Goal: Check status

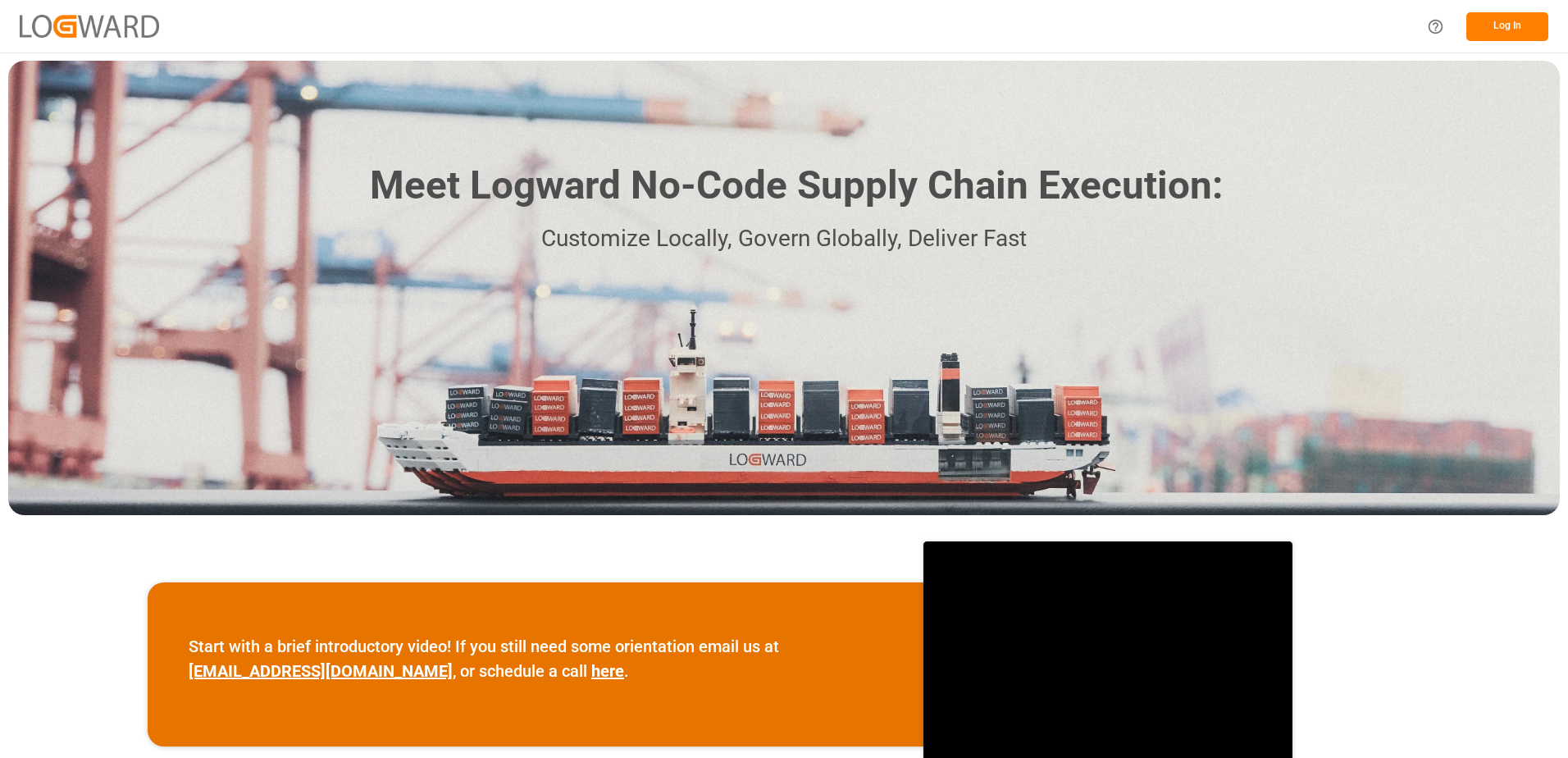
click at [1493, 29] on button "Log In" at bounding box center [1508, 26] width 82 height 29
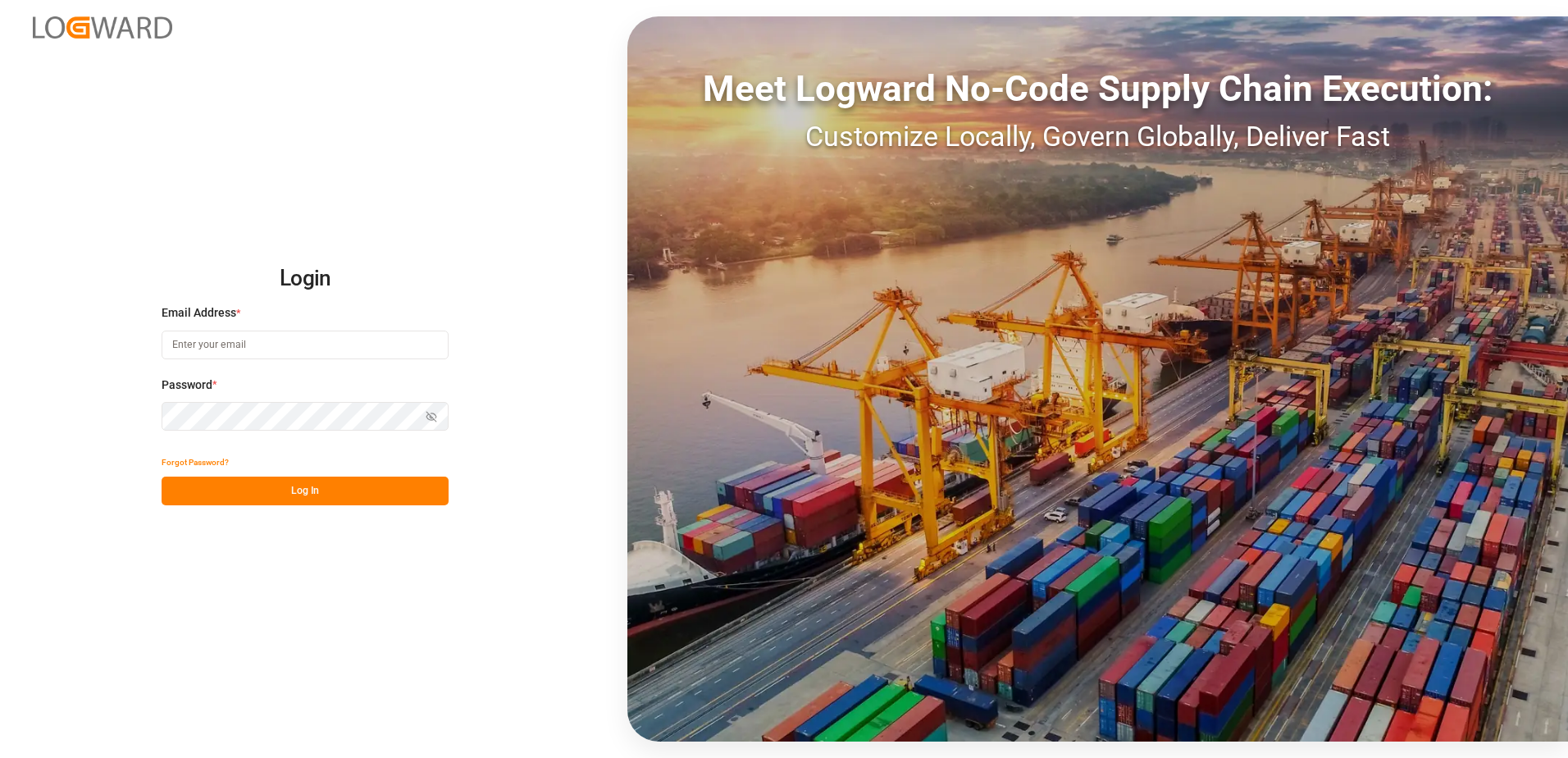
type input "karine.staut@melitta.be"
click at [317, 494] on button "Log In" at bounding box center [305, 491] width 287 height 29
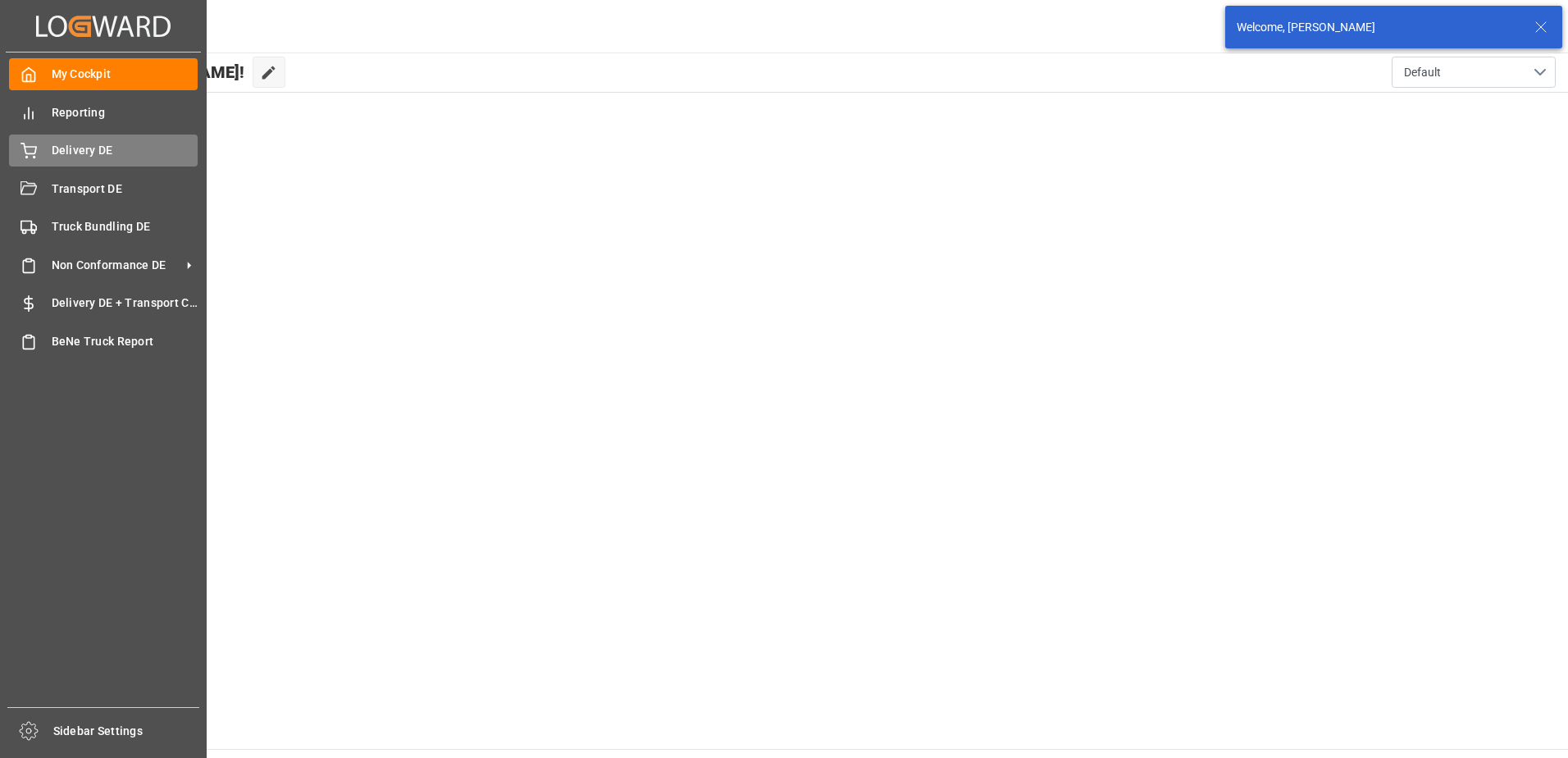
click at [43, 151] on div "Delivery DE Delivery DE" at bounding box center [103, 150] width 188 height 32
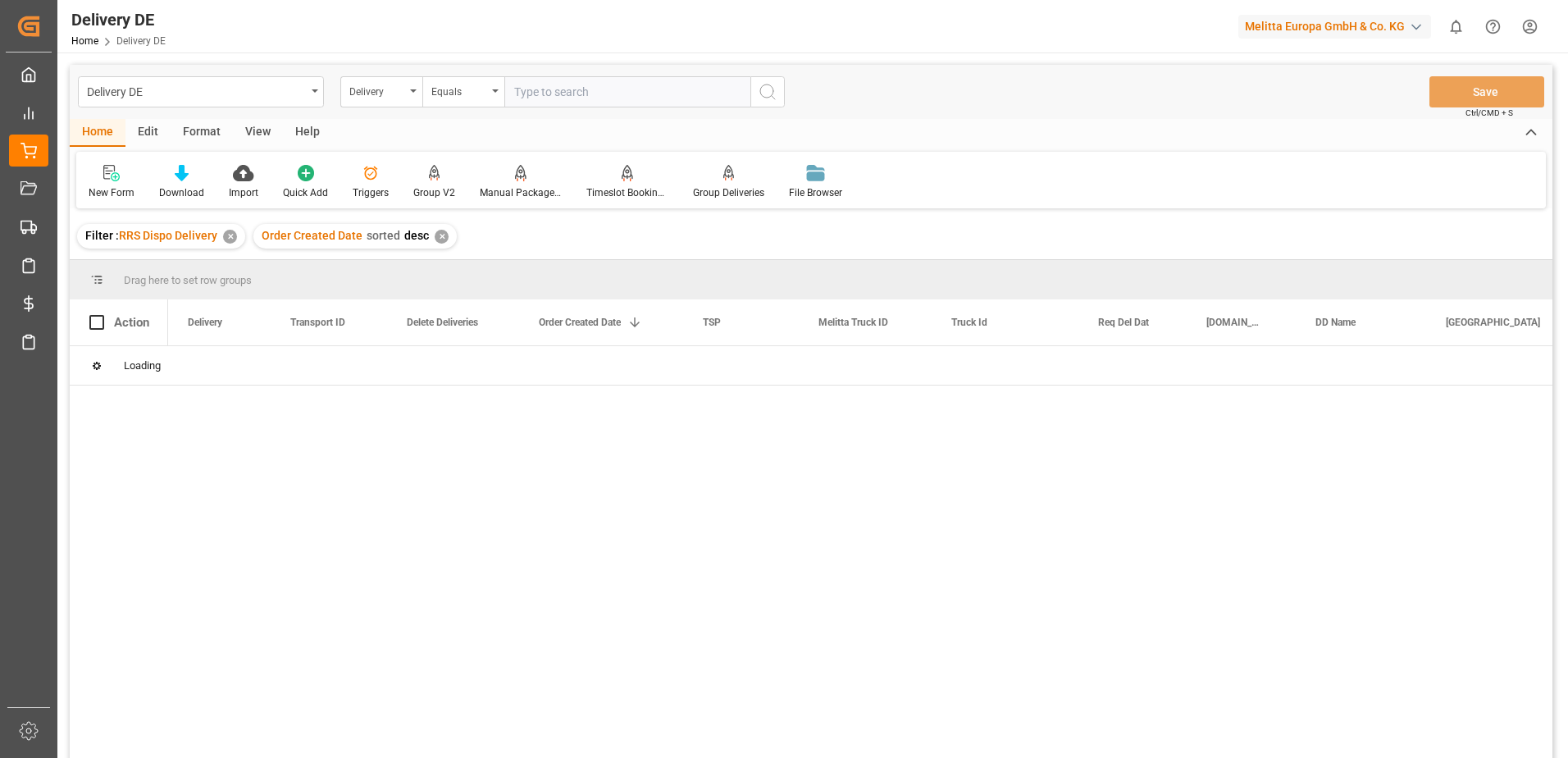
click at [552, 88] on input "text" at bounding box center [627, 92] width 246 height 31
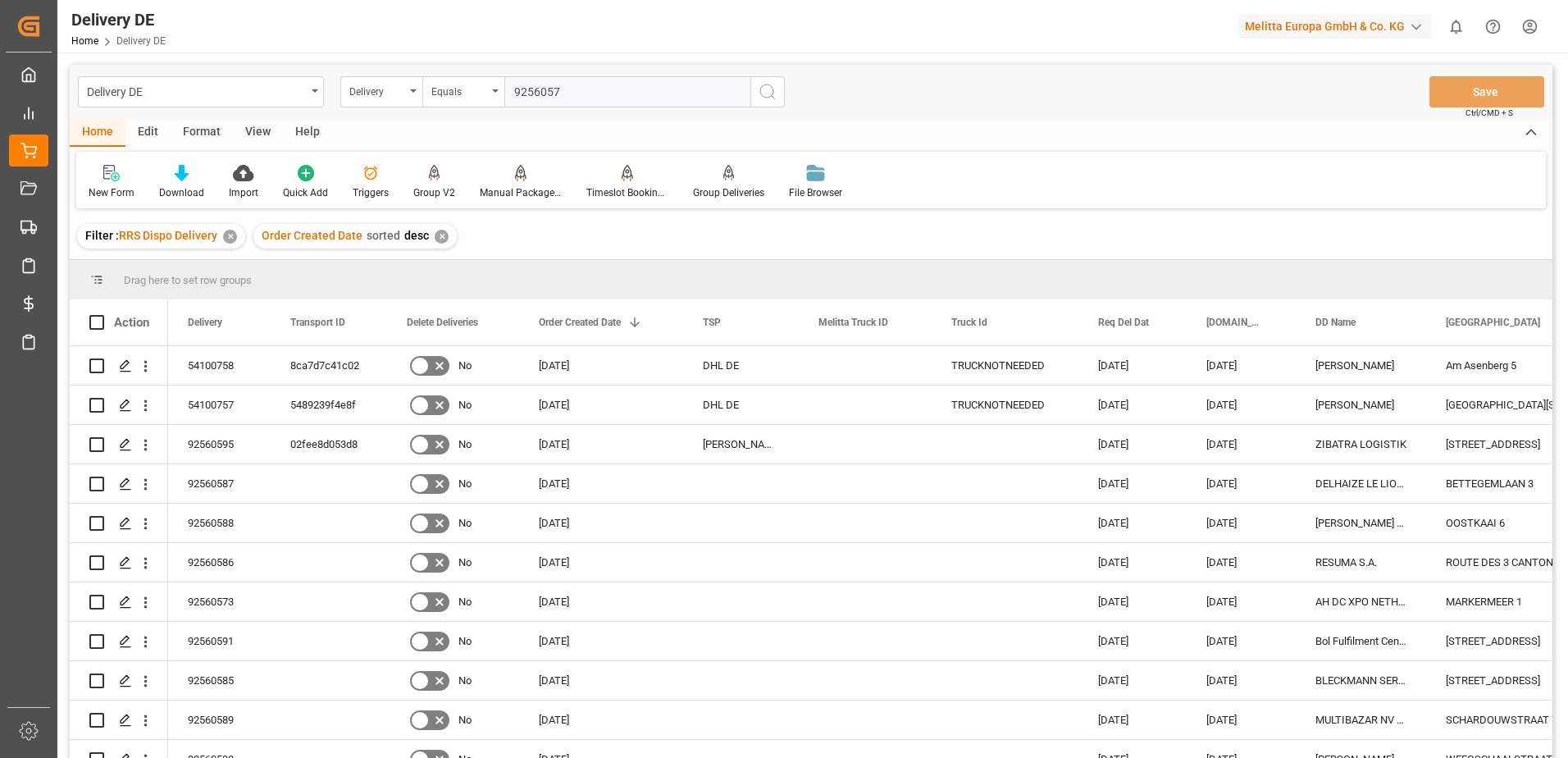
type input "92560573"
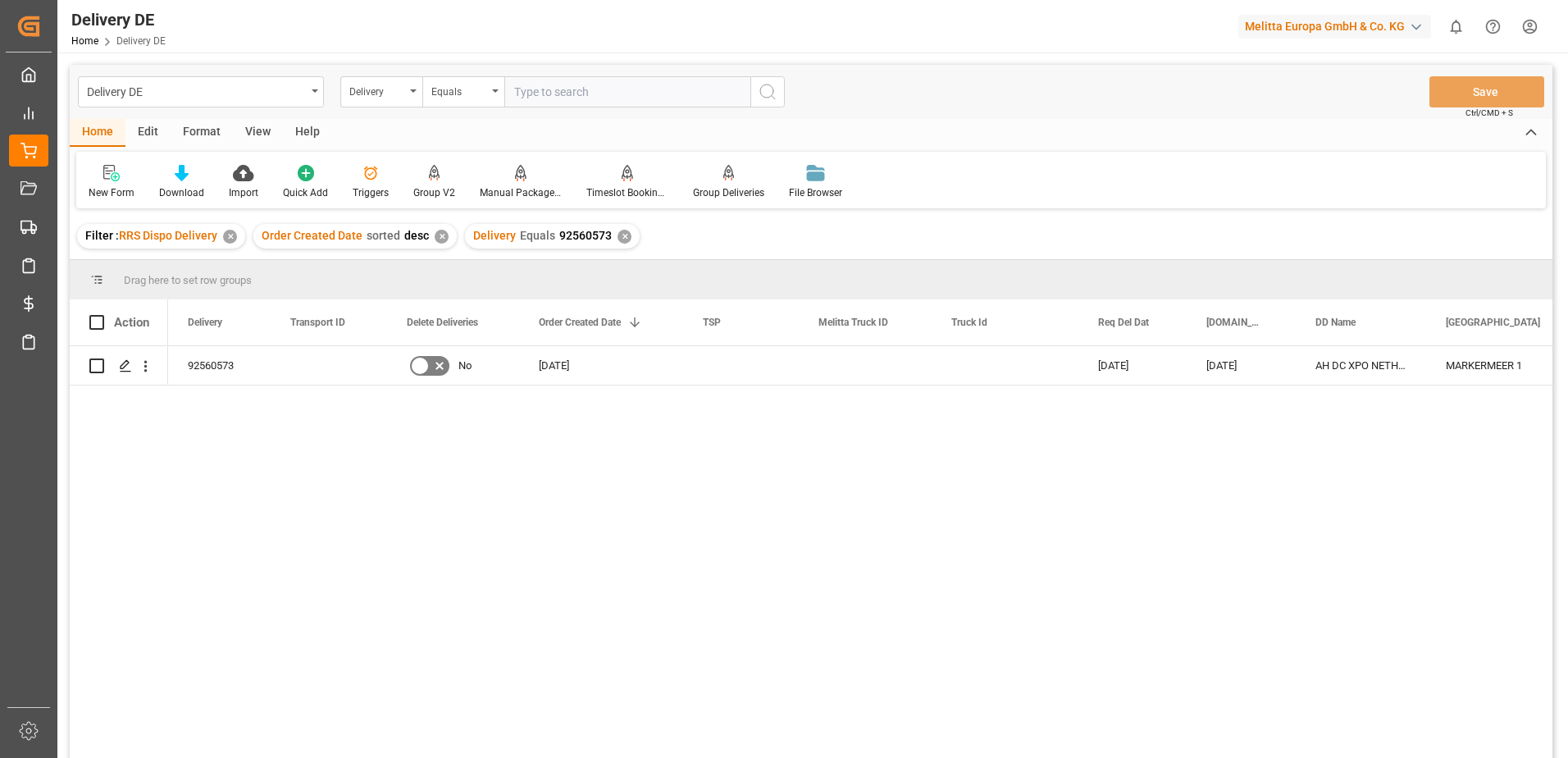
click at [1528, 24] on html "Created by potrace 1.15, written by [PERSON_NAME] [DATE]-[DATE] Created by potr…" at bounding box center [784, 379] width 1568 height 758
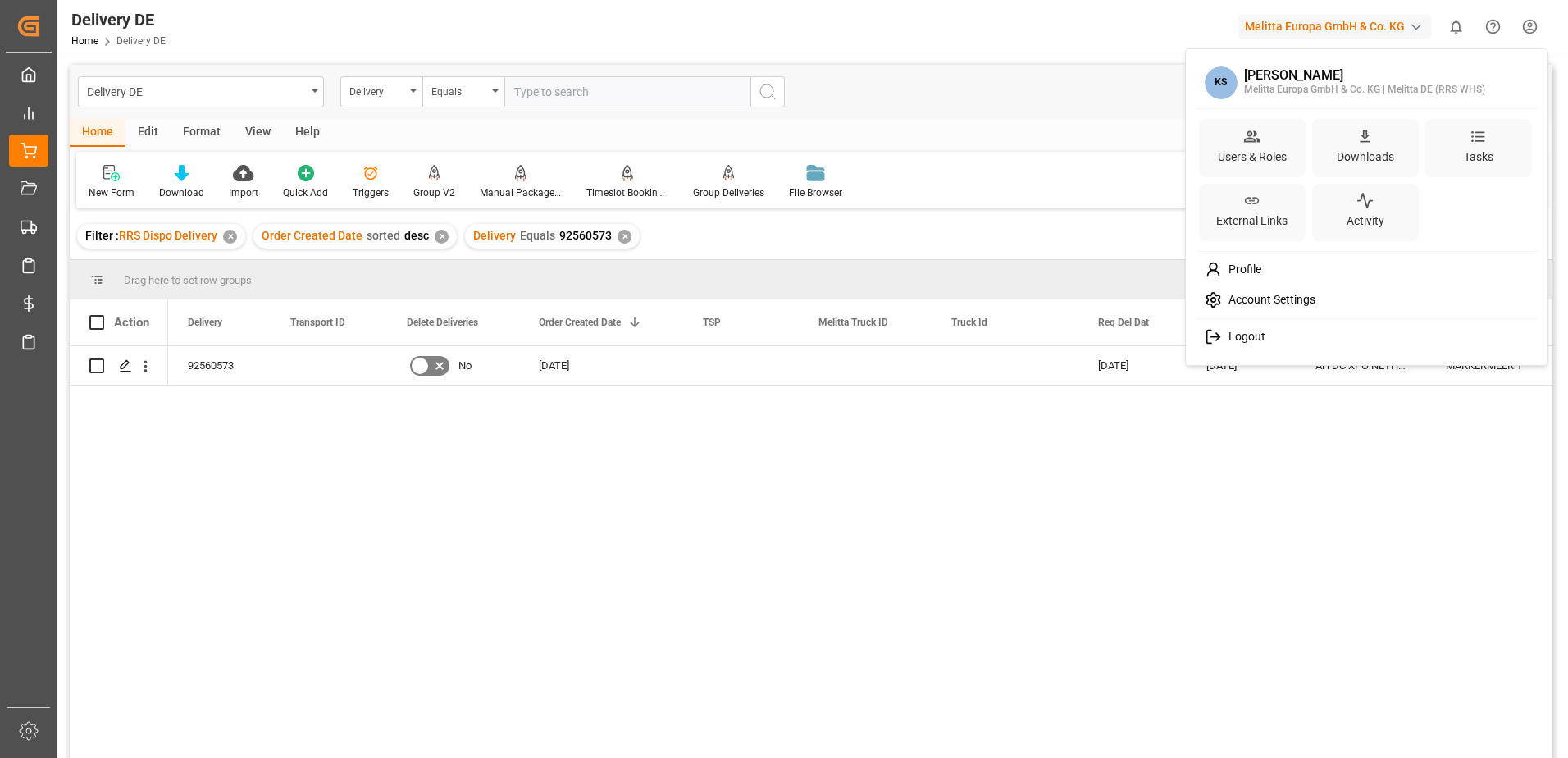
click at [1230, 338] on span "Logout" at bounding box center [1244, 337] width 44 height 15
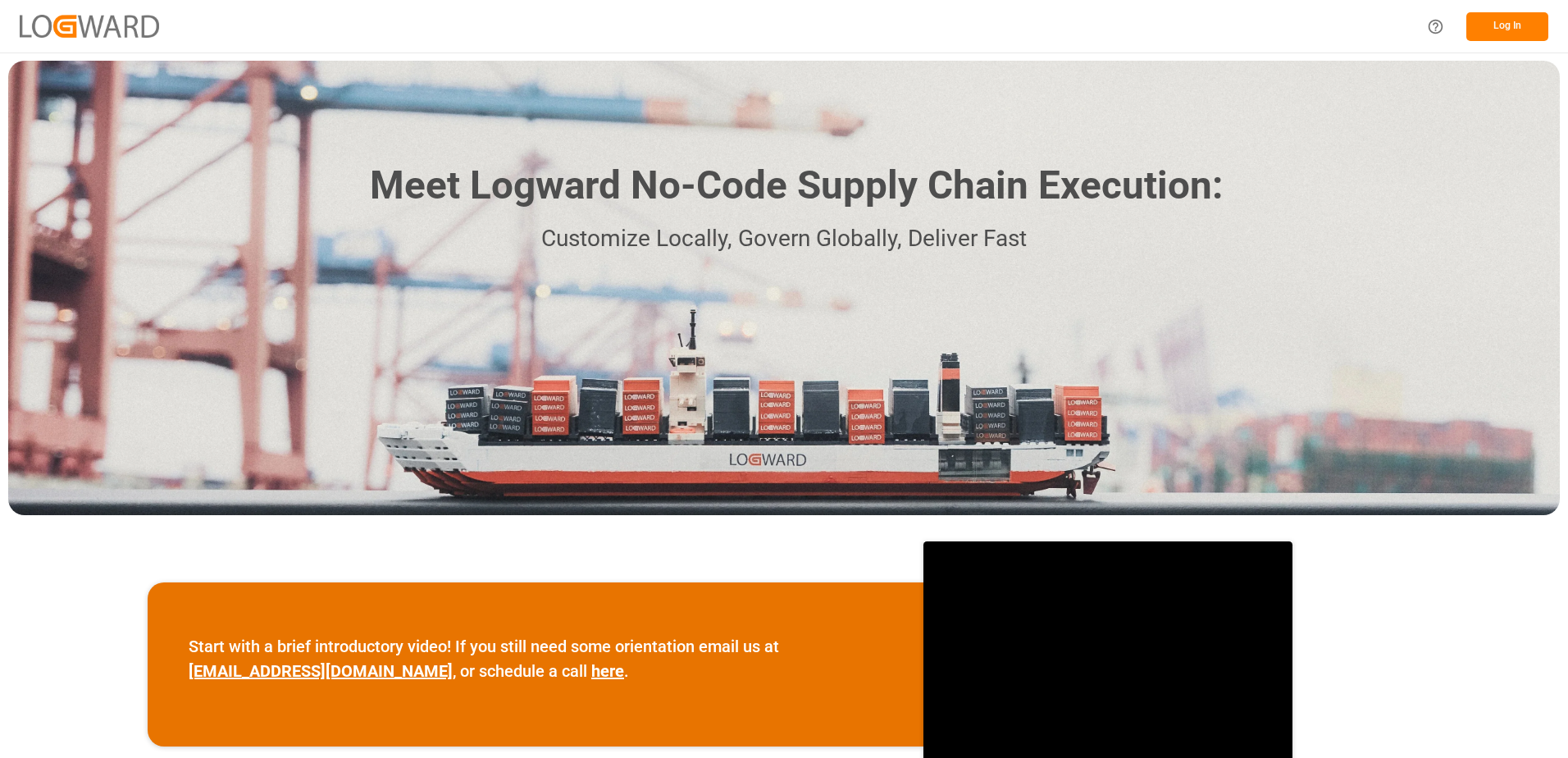
click at [1499, 19] on button "Log In" at bounding box center [1508, 26] width 82 height 29
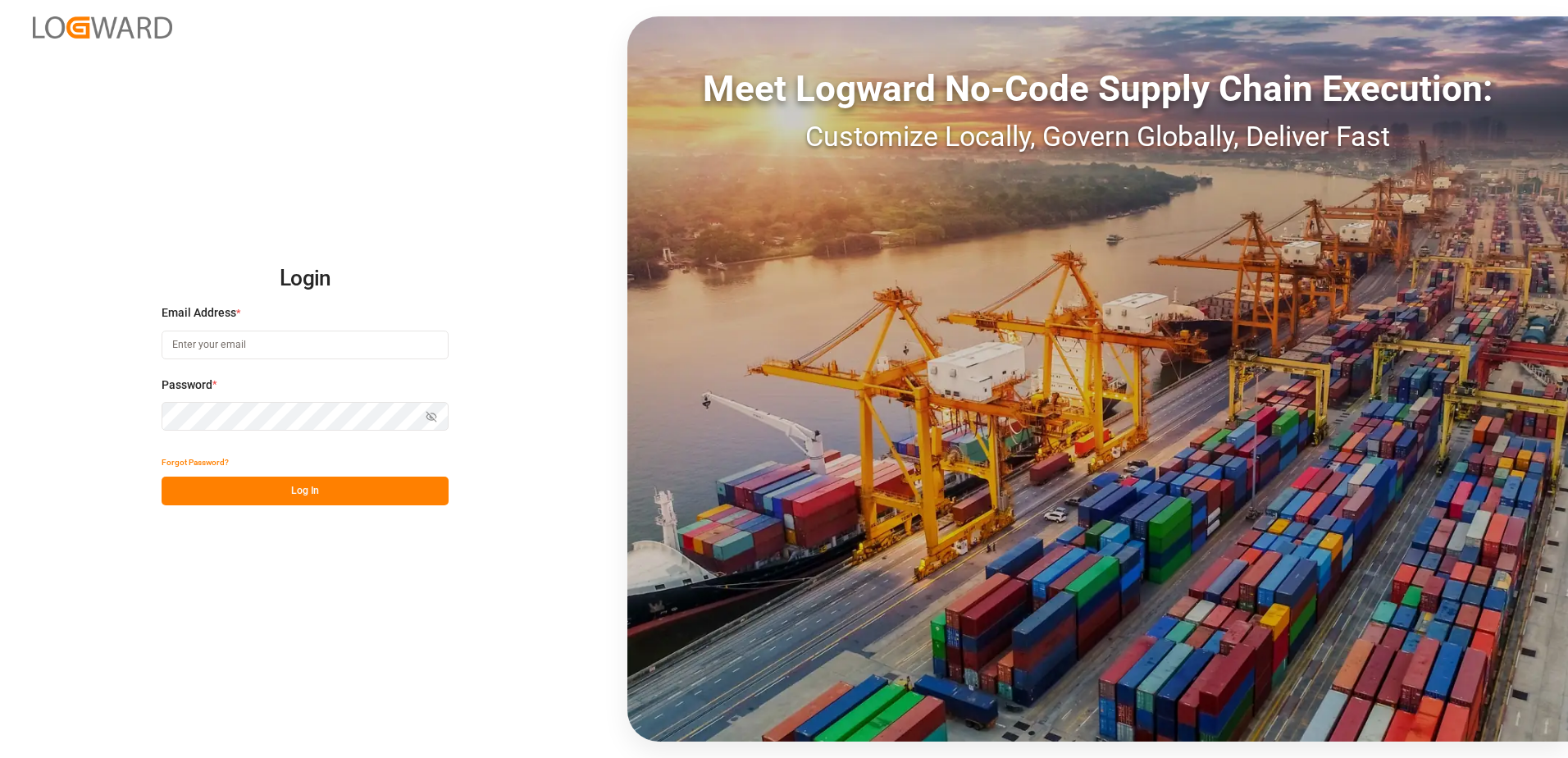
type input "[EMAIL_ADDRESS][DOMAIN_NAME]"
click at [320, 496] on button "Log In" at bounding box center [305, 491] width 287 height 29
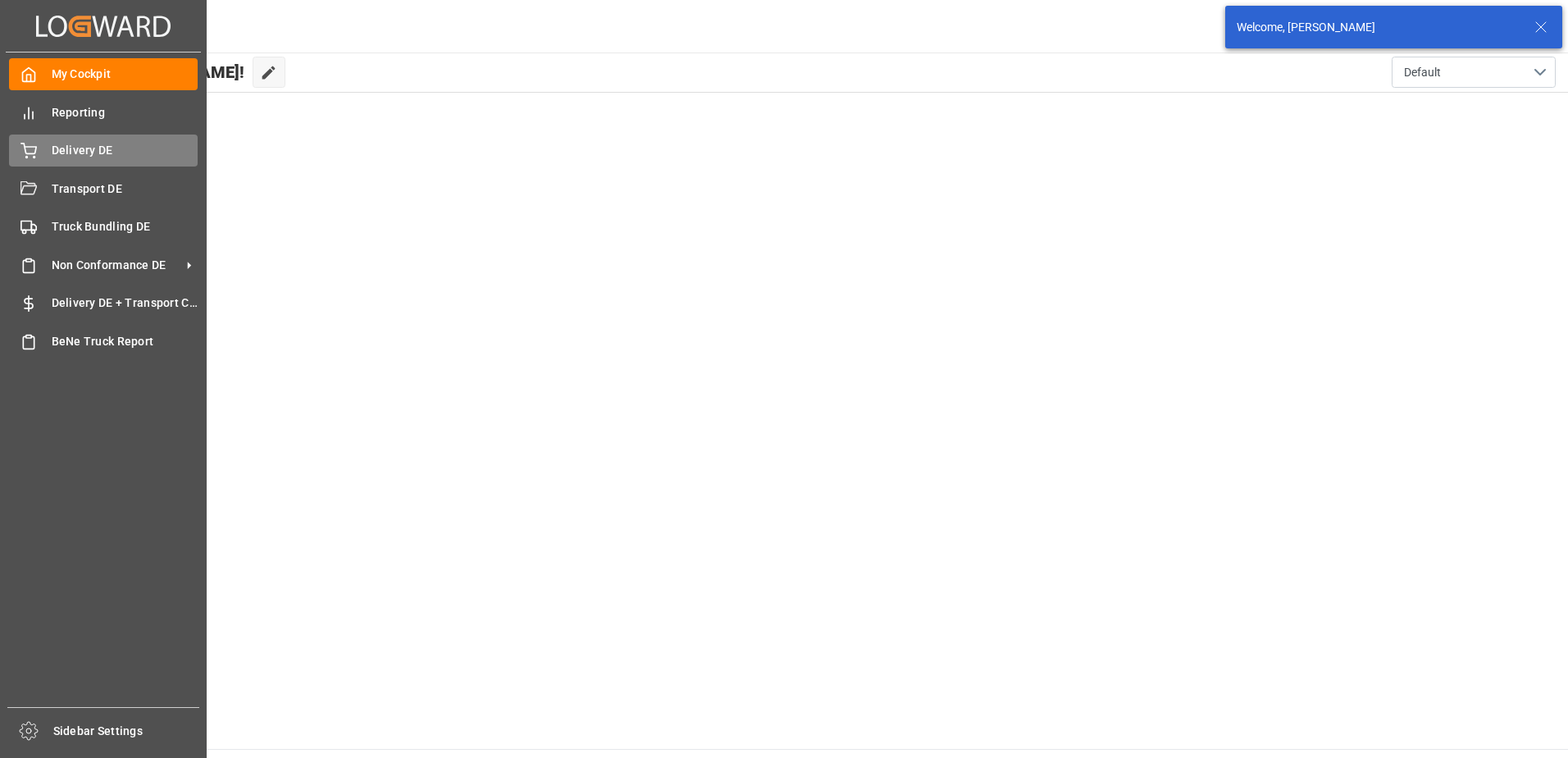
click at [35, 150] on icon at bounding box center [29, 151] width 16 height 16
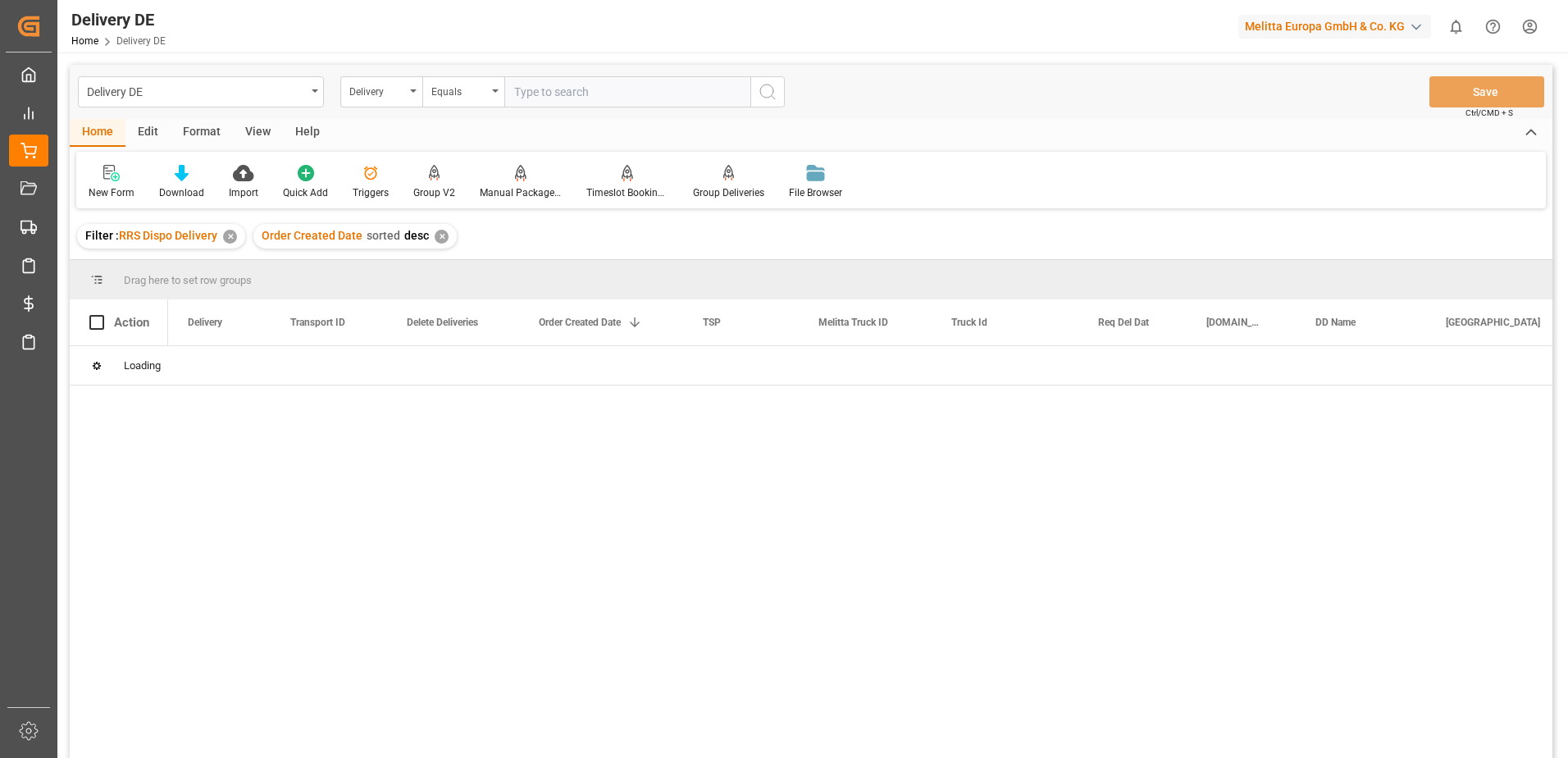
click at [550, 94] on input "text" at bounding box center [627, 92] width 246 height 31
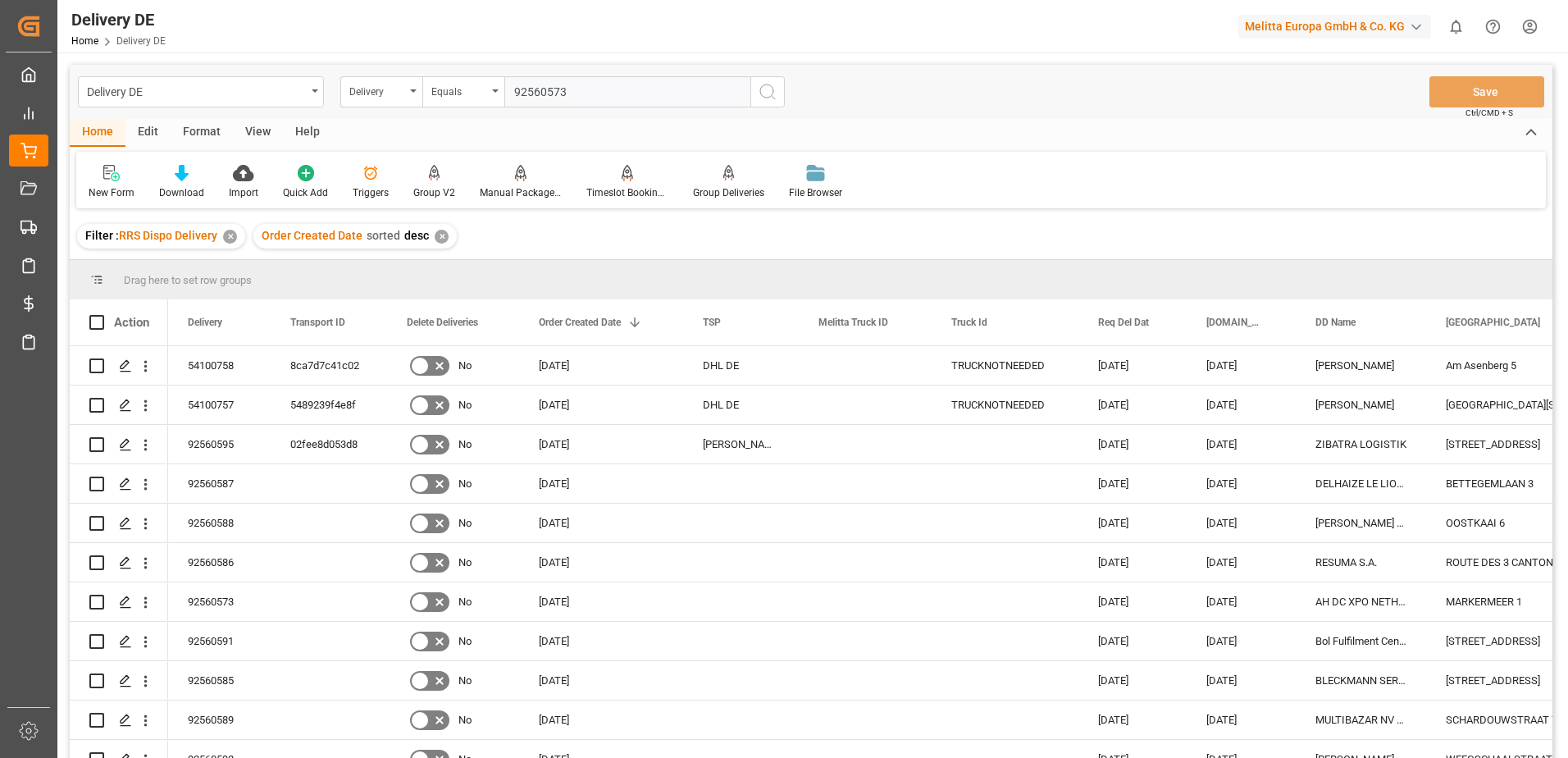
type input "92560573"
click at [768, 93] on icon "search button" at bounding box center [768, 92] width 20 height 20
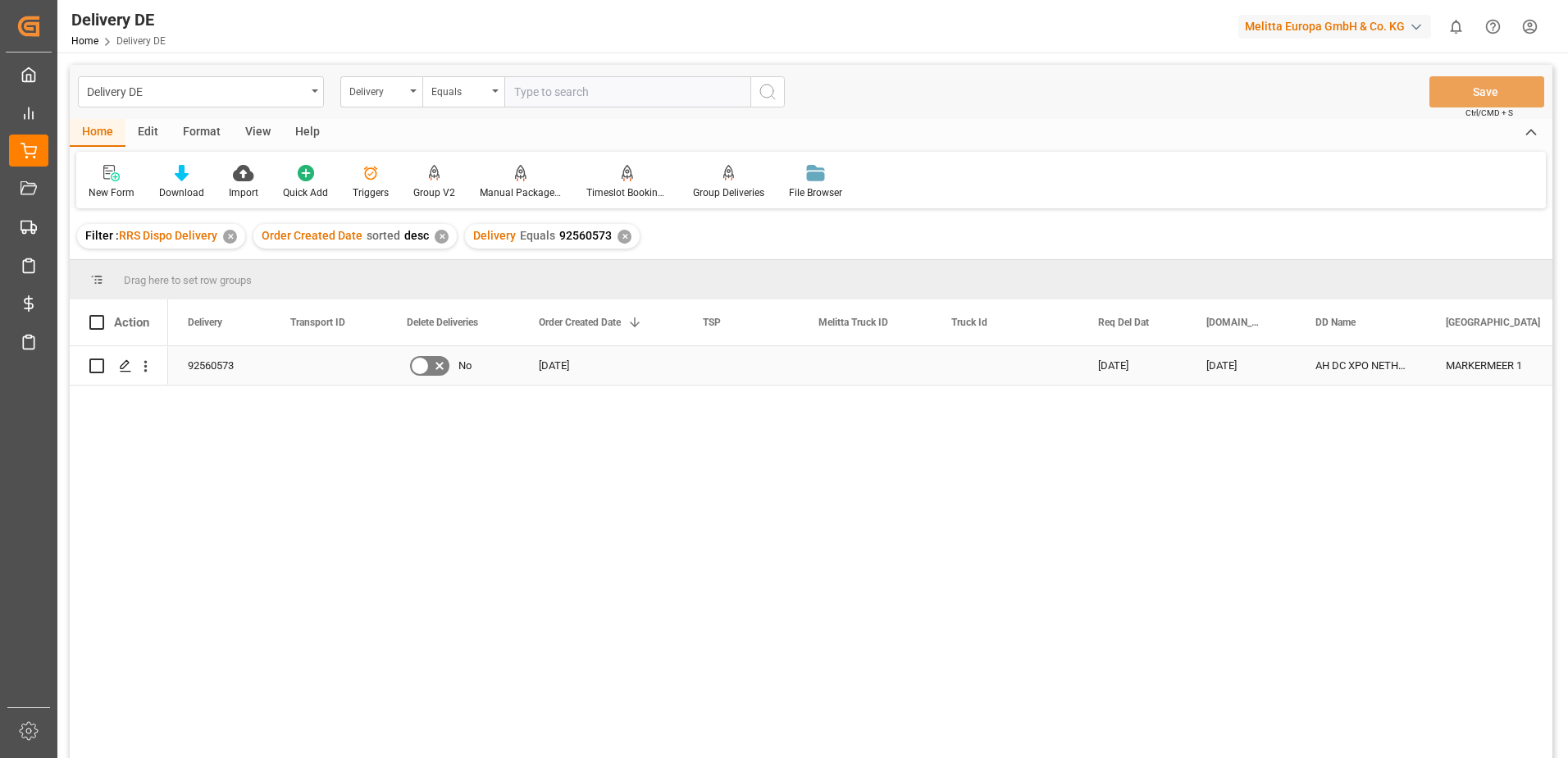
click at [91, 365] on input "Press Space to toggle row selection (unchecked)" at bounding box center [97, 365] width 15 height 15
checkbox input "true"
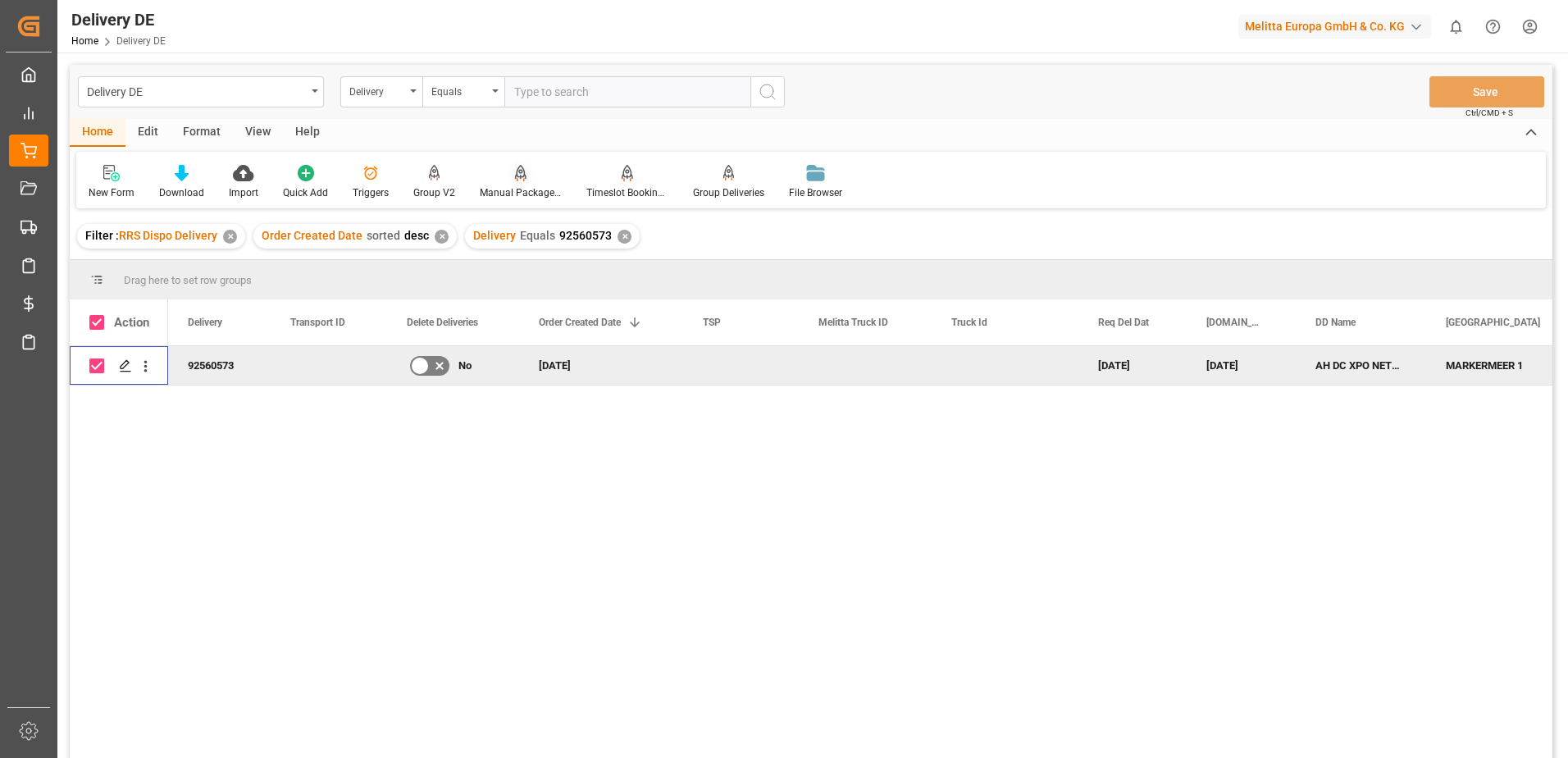
click at [510, 183] on div "Manual Package TypeDetermination" at bounding box center [521, 182] width 107 height 36
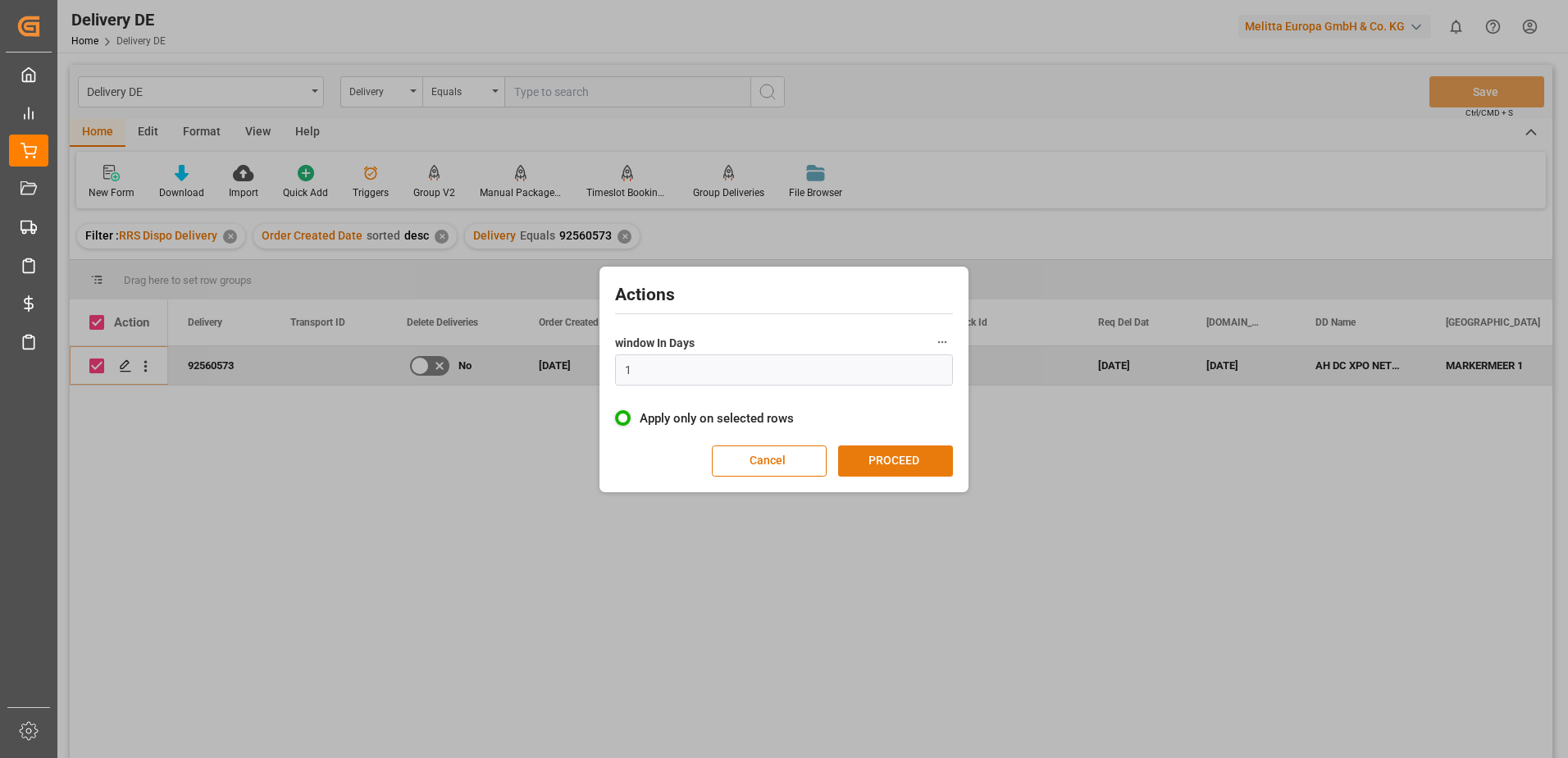
click at [905, 461] on button "PROCEED" at bounding box center [895, 461] width 114 height 31
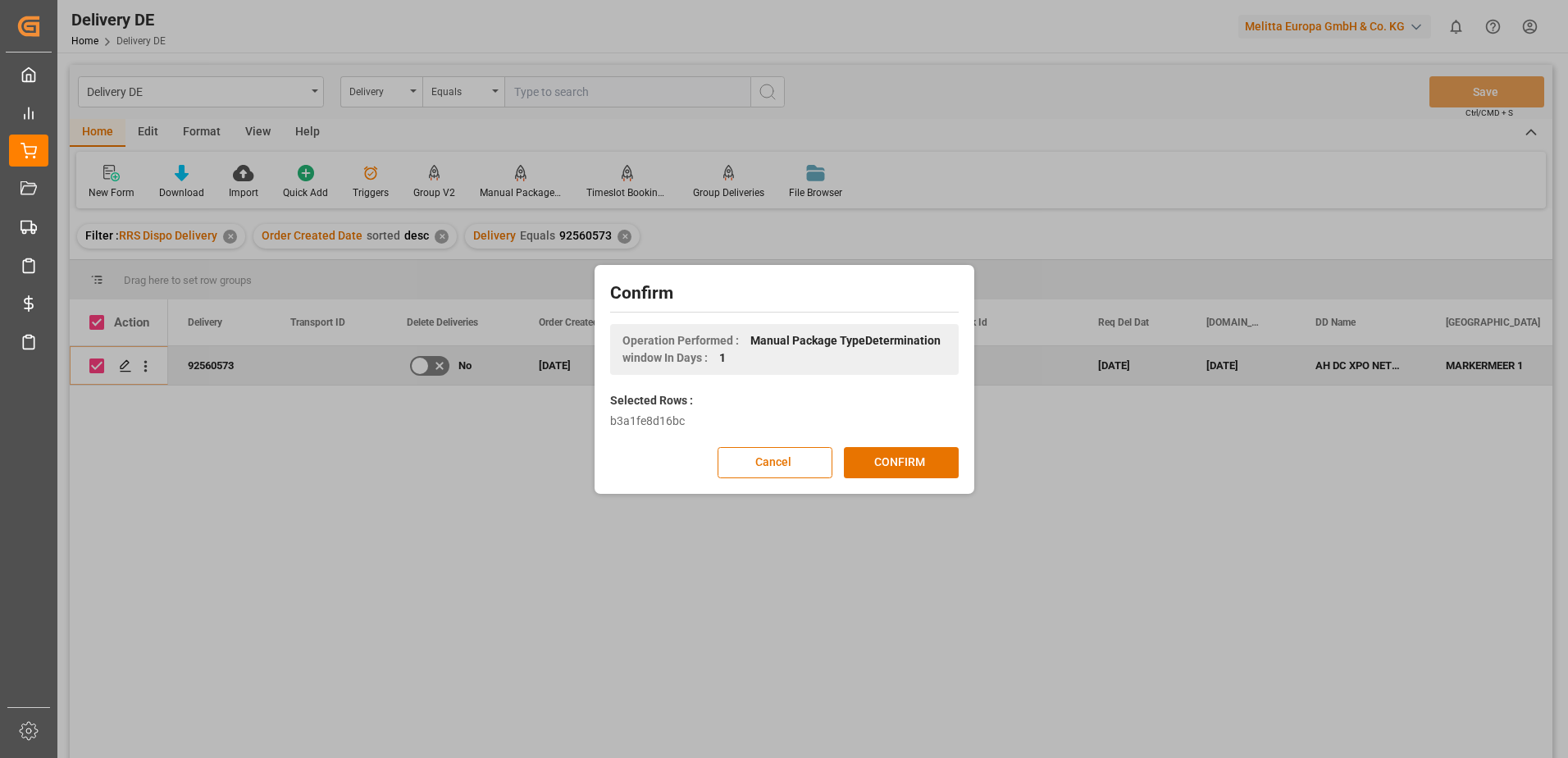
click at [905, 461] on button "CONFIRM" at bounding box center [900, 463] width 114 height 31
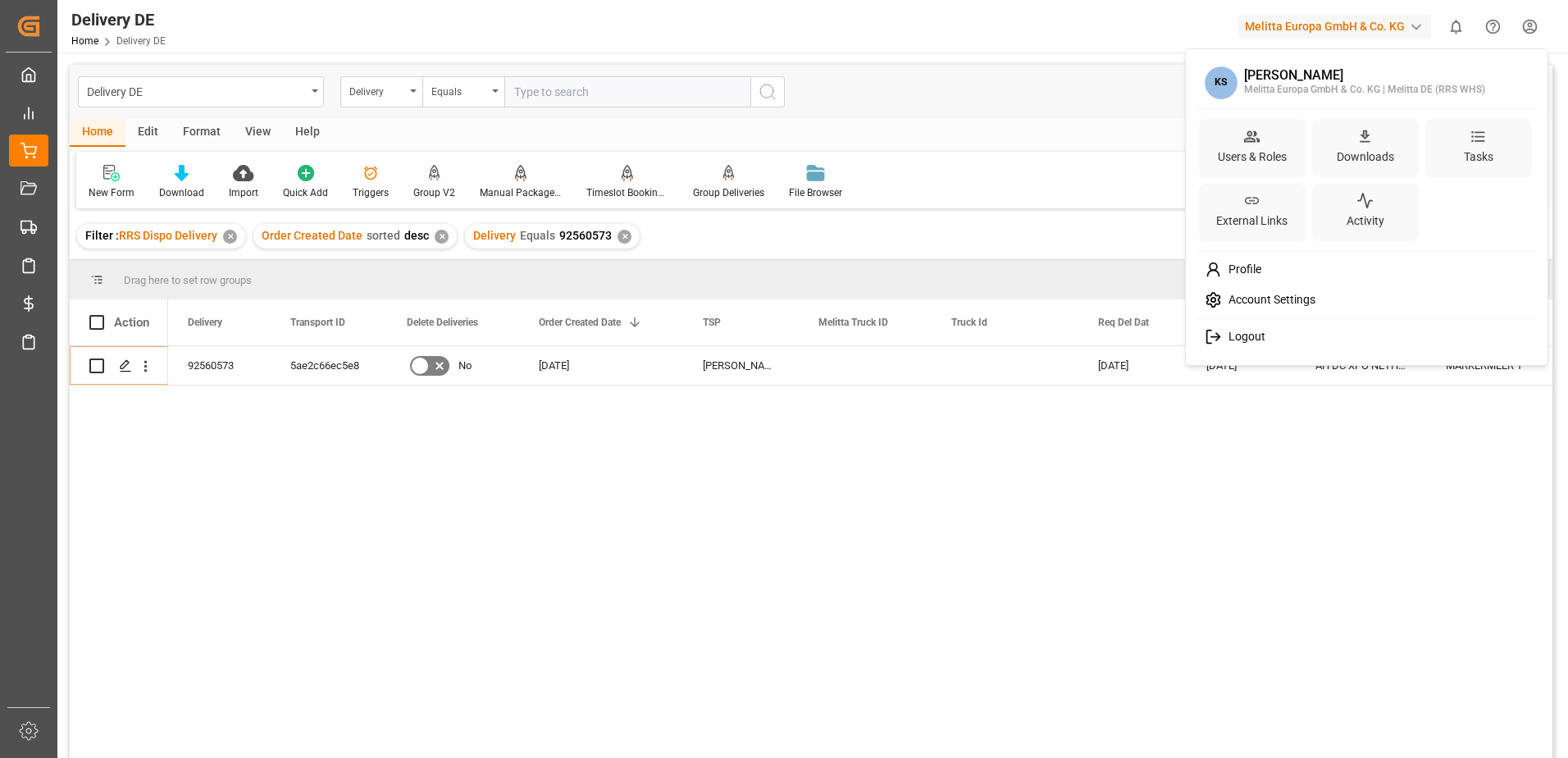
click at [1528, 29] on html "Created by potrace 1.15, written by [PERSON_NAME] [DATE]-[DATE] Created by potr…" at bounding box center [784, 379] width 1568 height 758
click at [1248, 340] on span "Logout" at bounding box center [1244, 337] width 44 height 15
